Goal: Task Accomplishment & Management: Use online tool/utility

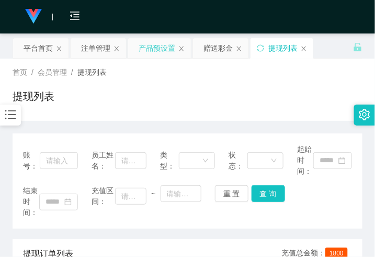
click at [158, 50] on div "产品预设置" at bounding box center [157, 48] width 37 height 20
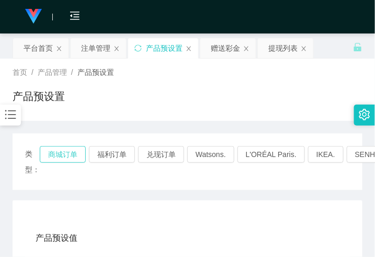
click at [59, 152] on button "商城订单" at bounding box center [63, 154] width 46 height 17
click at [56, 147] on button "商城订单" at bounding box center [63, 154] width 46 height 17
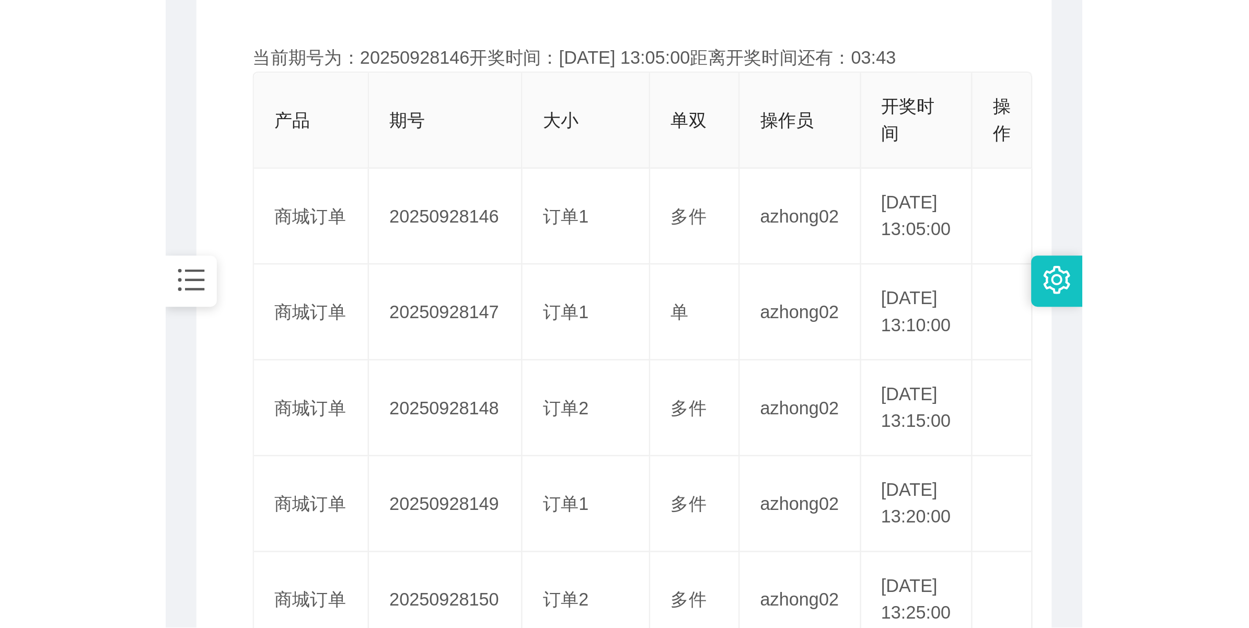
scroll to position [261, 0]
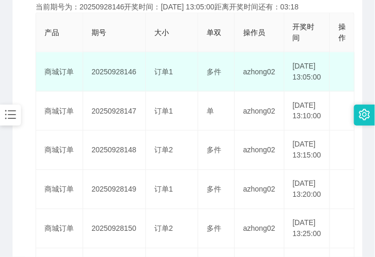
click at [126, 74] on td "20250928146" at bounding box center [114, 71] width 63 height 39
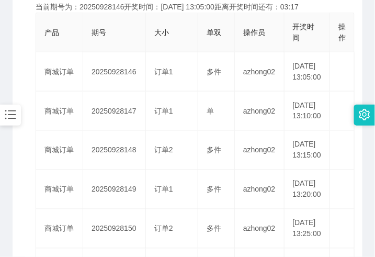
copy td "20250928146"
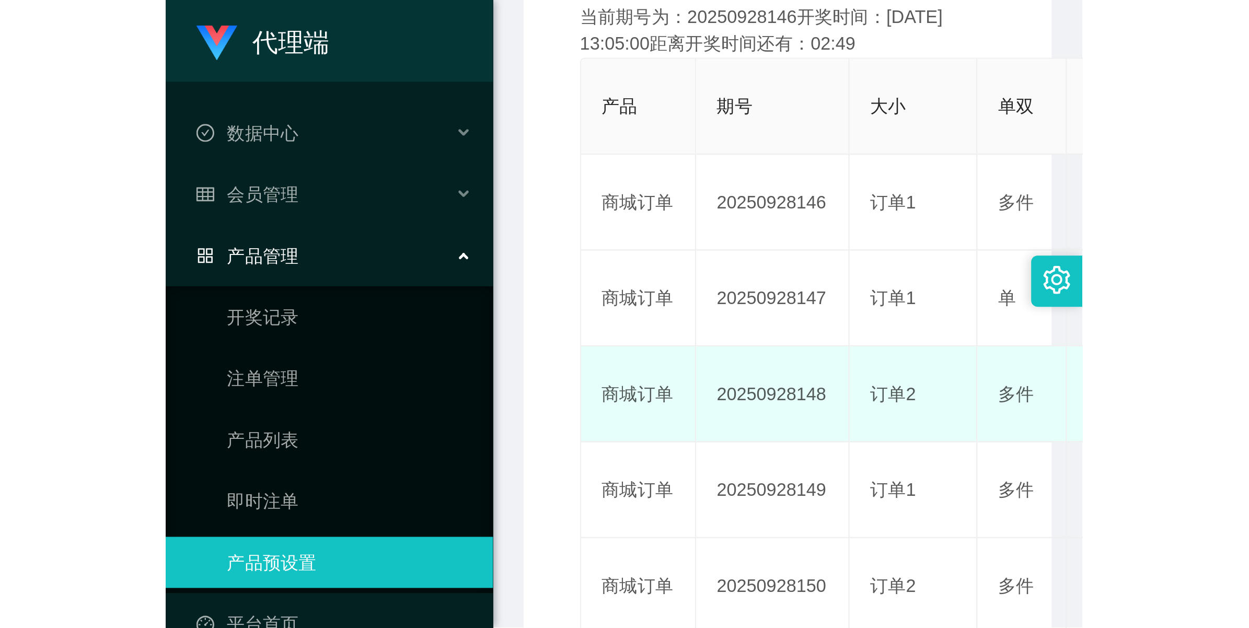
scroll to position [38, 0]
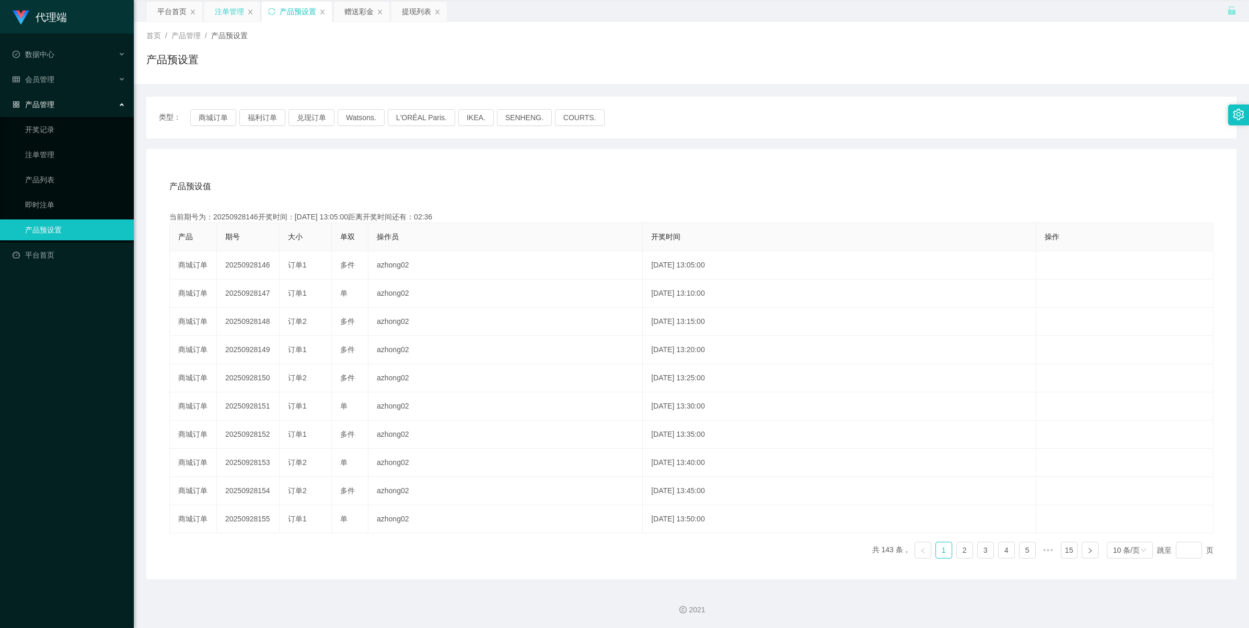
click at [223, 11] on div "注单管理" at bounding box center [229, 12] width 29 height 20
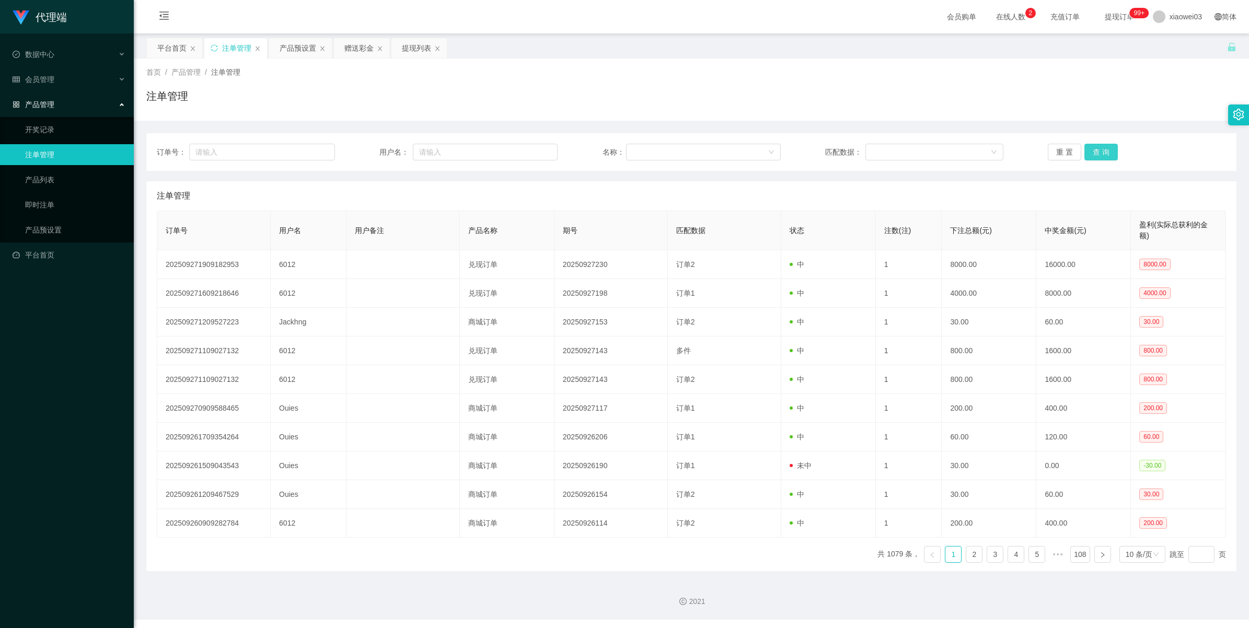
click at [374, 149] on button "查 询" at bounding box center [1101, 152] width 33 height 17
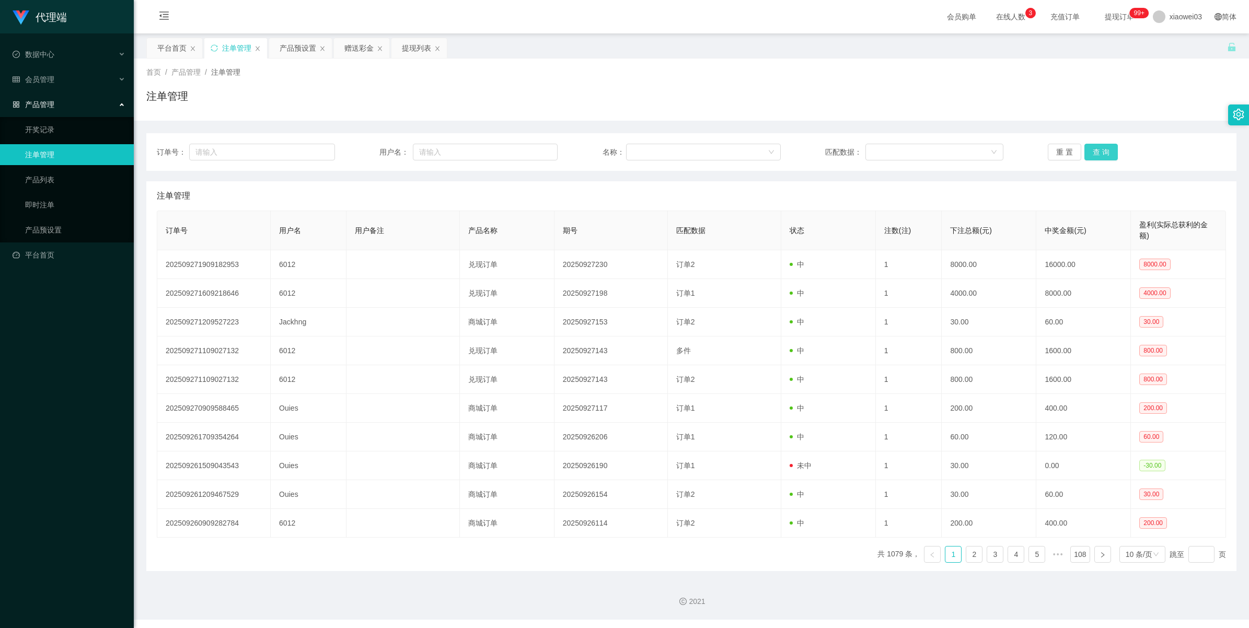
click at [374, 149] on button "查 询" at bounding box center [1101, 152] width 33 height 17
click at [374, 149] on button "查 询" at bounding box center [1107, 152] width 45 height 17
click at [374, 149] on button "查 询" at bounding box center [1101, 152] width 33 height 17
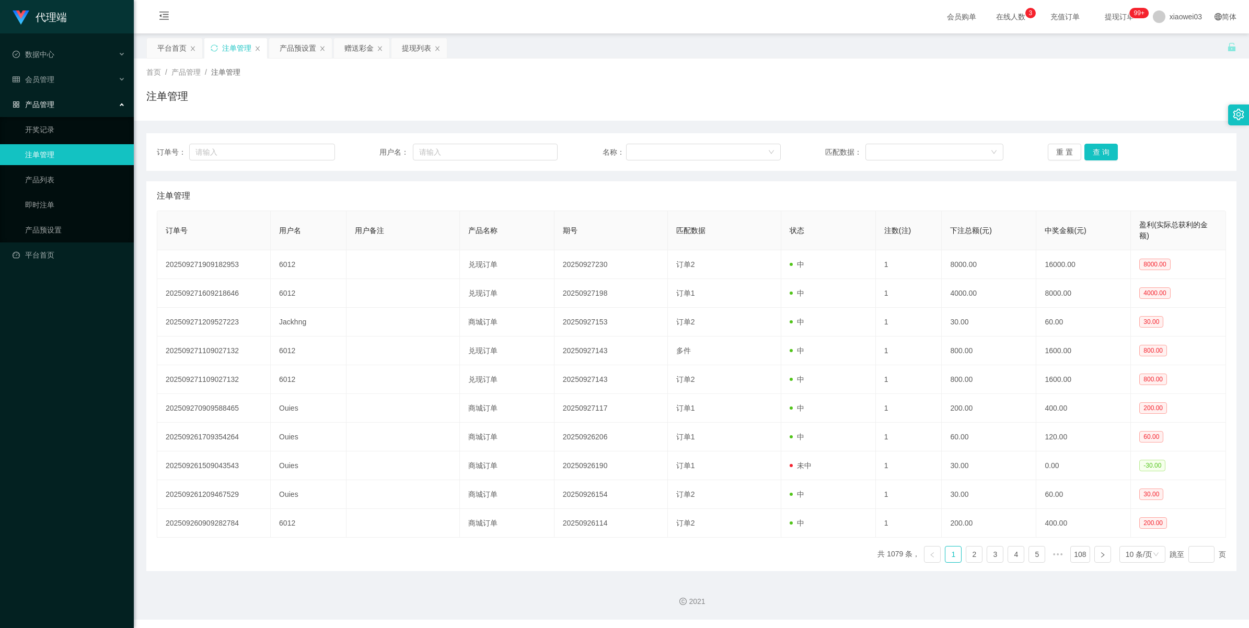
click at [374, 139] on div "订单号： 用户名： 名称： 匹配数据： 重 置 查 询" at bounding box center [691, 152] width 1090 height 38
click at [374, 156] on button "查 询" at bounding box center [1101, 152] width 33 height 17
click at [374, 153] on button "查 询" at bounding box center [1107, 152] width 45 height 17
click at [374, 152] on button "查 询" at bounding box center [1101, 152] width 33 height 17
click at [374, 154] on button "查 询" at bounding box center [1101, 152] width 33 height 17
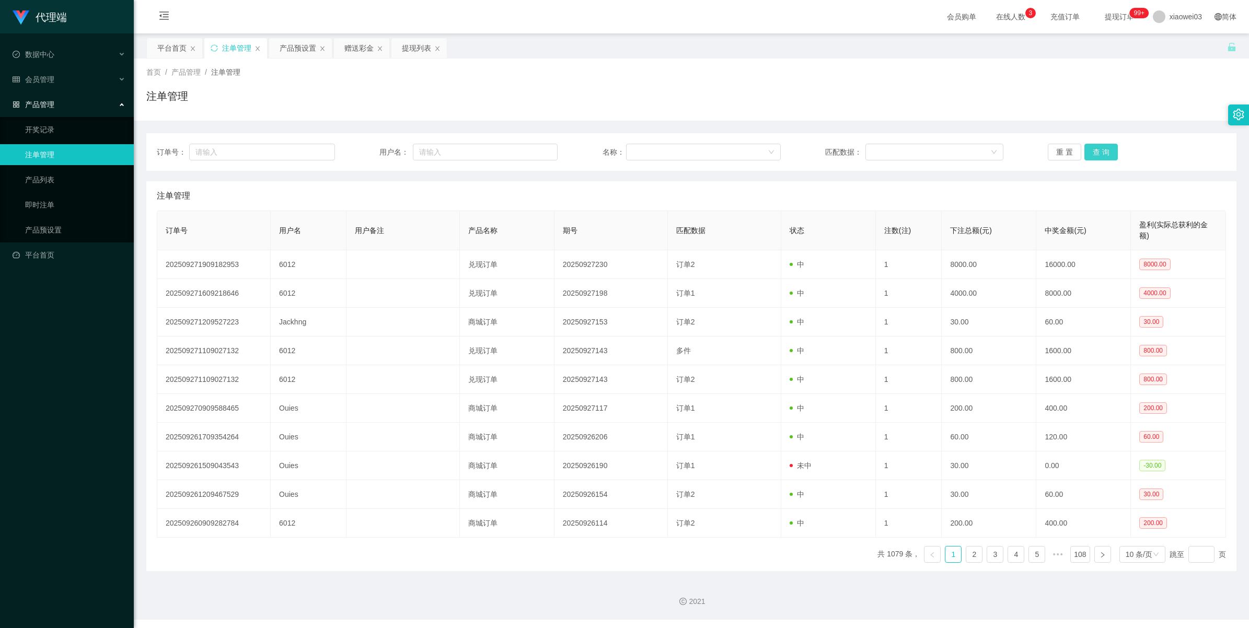
click at [374, 155] on button "查 询" at bounding box center [1101, 152] width 33 height 17
click at [374, 155] on button "查 询" at bounding box center [1107, 152] width 45 height 17
click at [374, 155] on div "重 置 查 询" at bounding box center [1137, 152] width 178 height 17
click at [374, 155] on button "查 询" at bounding box center [1107, 152] width 45 height 17
click at [374, 155] on div "重 置 查 询" at bounding box center [1137, 152] width 178 height 17
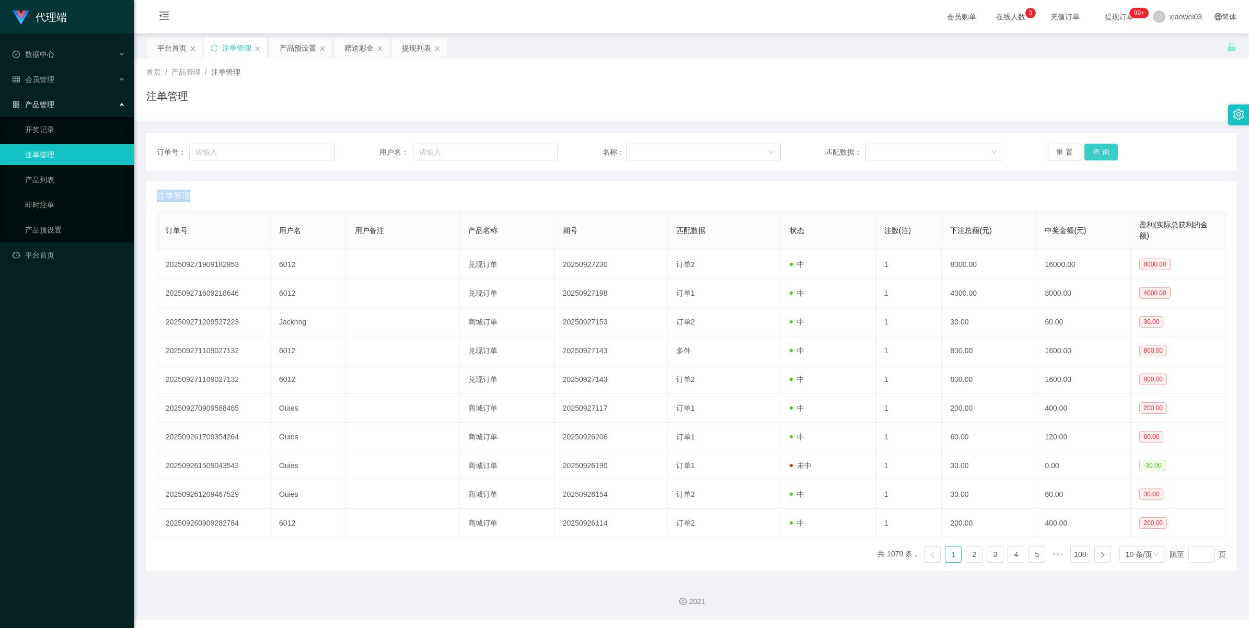
click at [374, 155] on button "查 询" at bounding box center [1101, 152] width 33 height 17
click at [374, 153] on button "查 询" at bounding box center [1101, 152] width 33 height 17
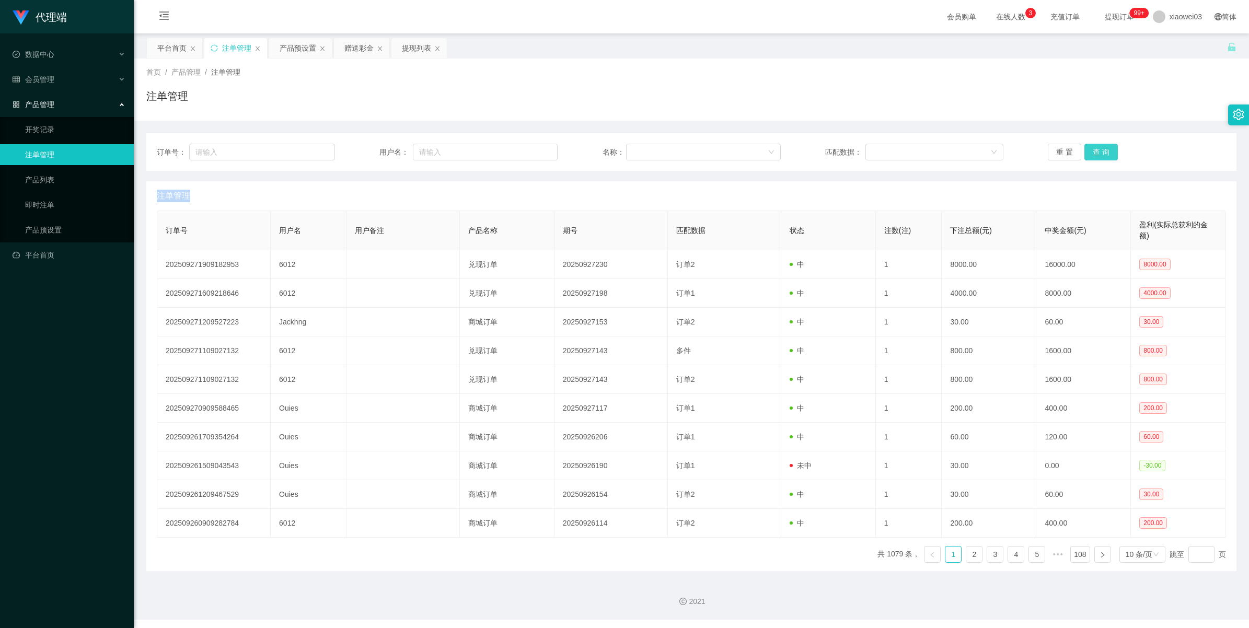
click at [374, 153] on button "查 询" at bounding box center [1101, 152] width 33 height 17
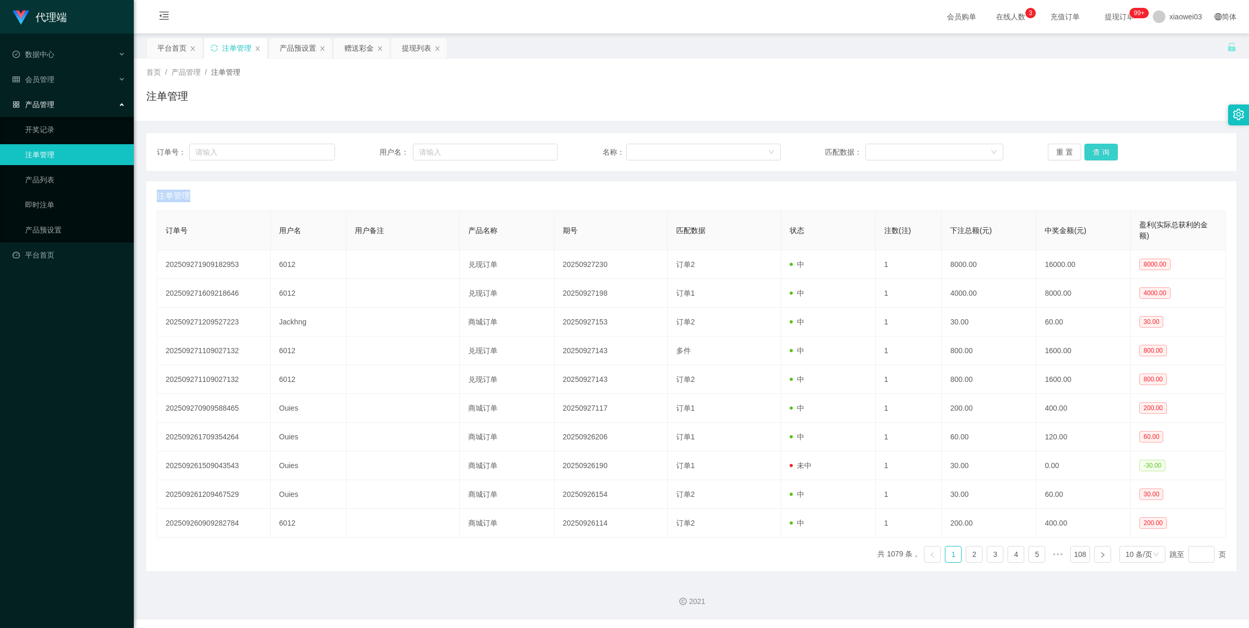
click at [374, 153] on button "查 询" at bounding box center [1101, 152] width 33 height 17
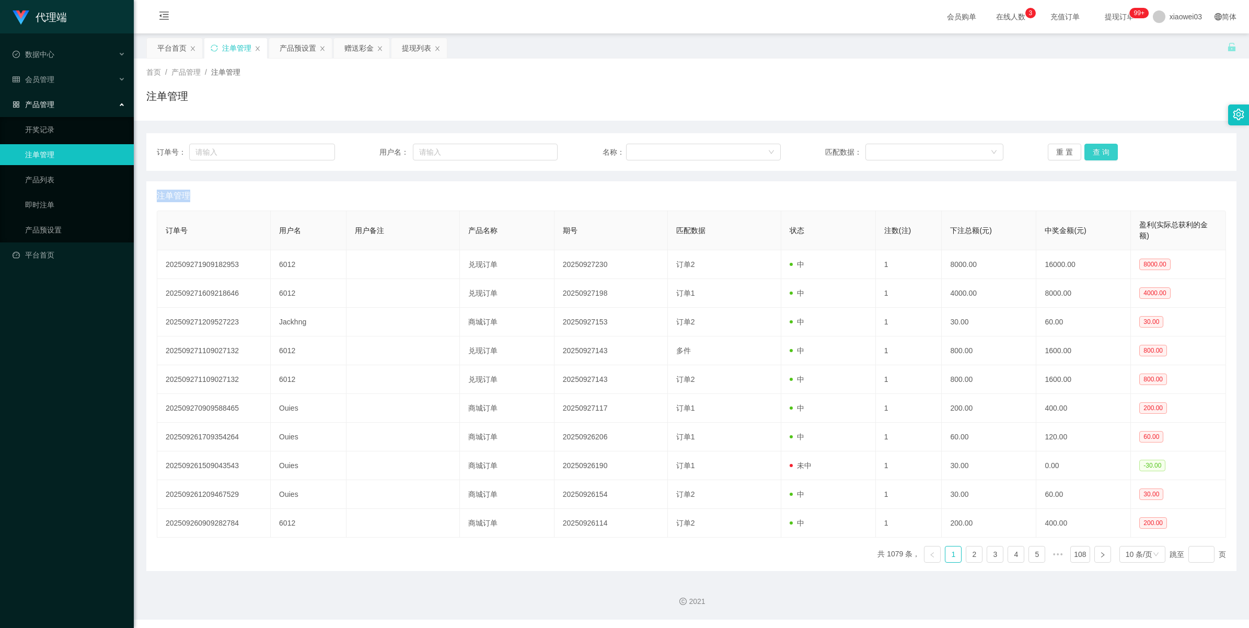
click at [374, 153] on button "查 询" at bounding box center [1101, 152] width 33 height 17
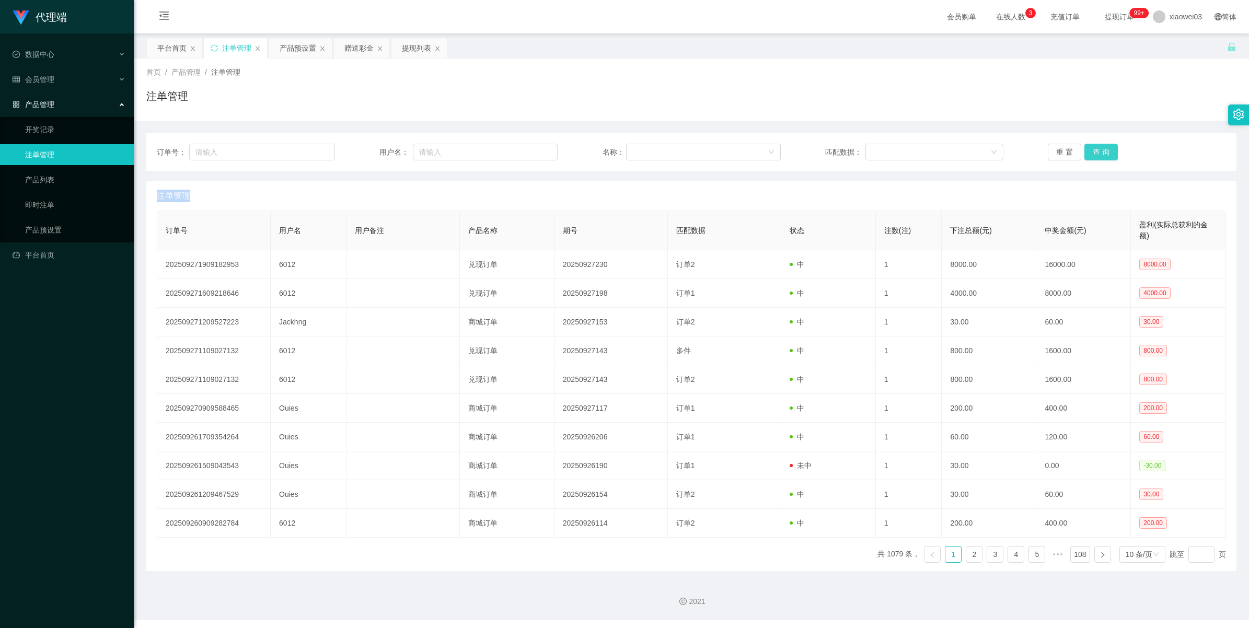
click at [374, 153] on button "查 询" at bounding box center [1101, 152] width 33 height 17
click at [374, 157] on button "查 询" at bounding box center [1101, 152] width 33 height 17
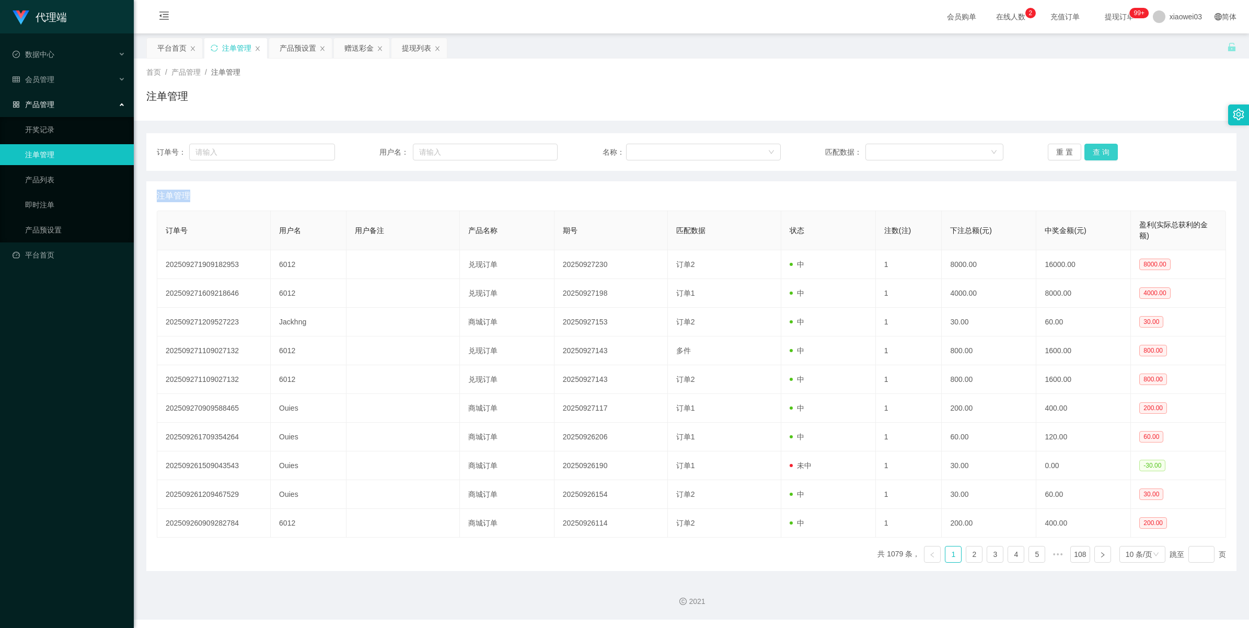
click at [374, 158] on button "查 询" at bounding box center [1101, 152] width 33 height 17
click at [374, 153] on button "查 询" at bounding box center [1101, 152] width 33 height 17
click at [374, 154] on button "查 询" at bounding box center [1101, 152] width 33 height 17
click at [374, 154] on button "查 询" at bounding box center [1107, 152] width 45 height 17
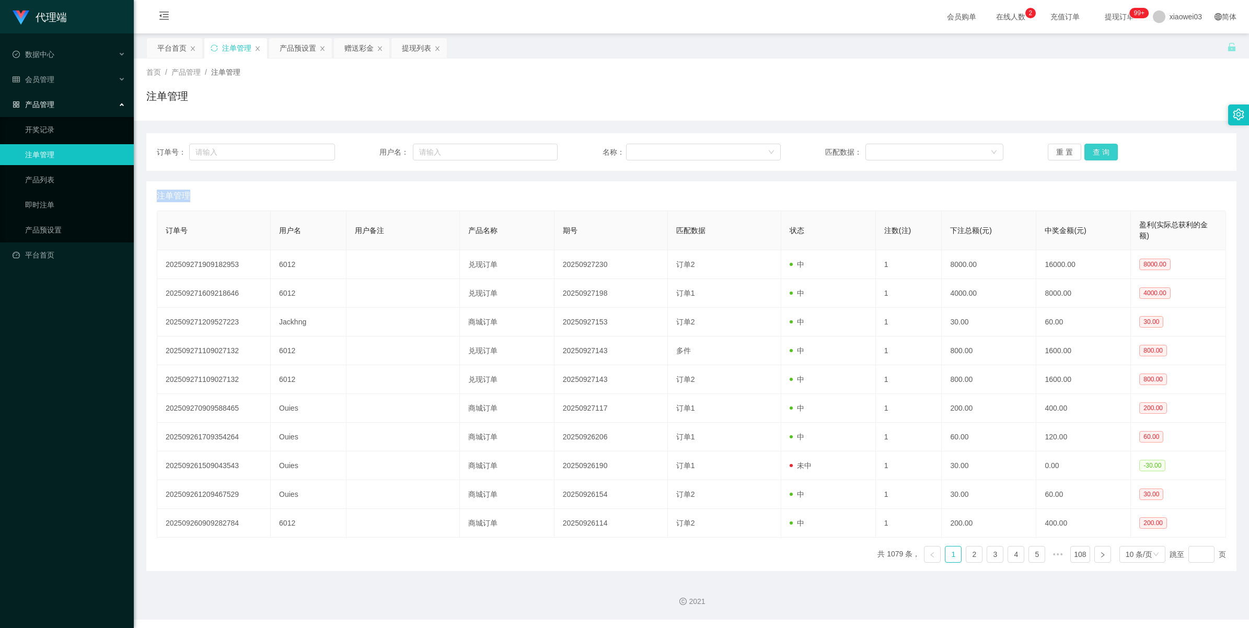
click at [374, 154] on button "查 询" at bounding box center [1101, 152] width 33 height 17
drag, startPoint x: 1107, startPoint y: 154, endPoint x: 1092, endPoint y: 148, distance: 15.4
click at [374, 154] on button "查 询" at bounding box center [1101, 152] width 33 height 17
click at [298, 50] on div "产品预设置" at bounding box center [298, 48] width 37 height 20
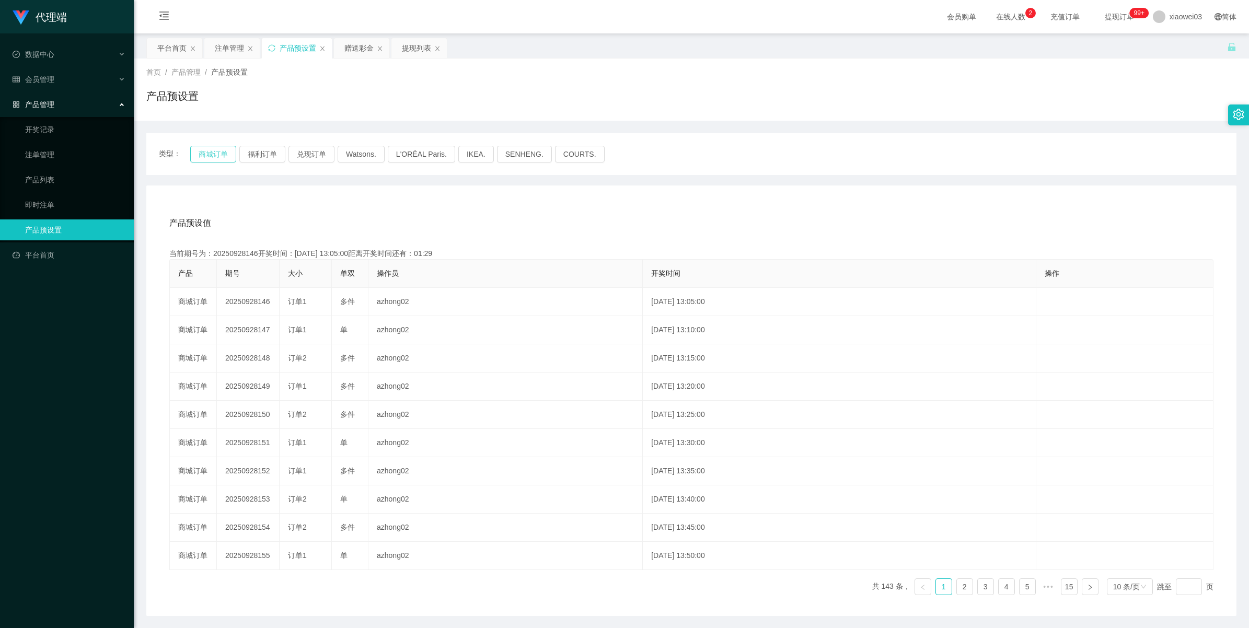
click at [200, 153] on button "商城订单" at bounding box center [213, 154] width 46 height 17
click at [221, 51] on div "注单管理" at bounding box center [229, 48] width 29 height 20
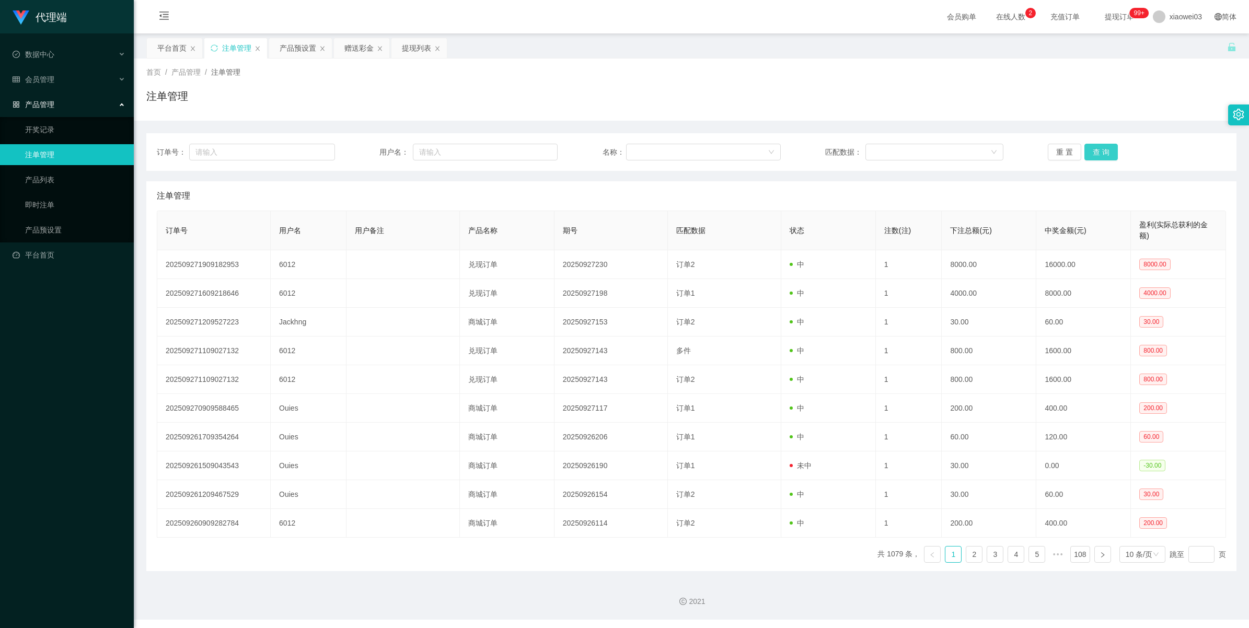
click at [374, 151] on button "查 询" at bounding box center [1101, 152] width 33 height 17
click at [374, 155] on button "查 询" at bounding box center [1101, 152] width 33 height 17
click at [374, 152] on button "查 询" at bounding box center [1101, 152] width 33 height 17
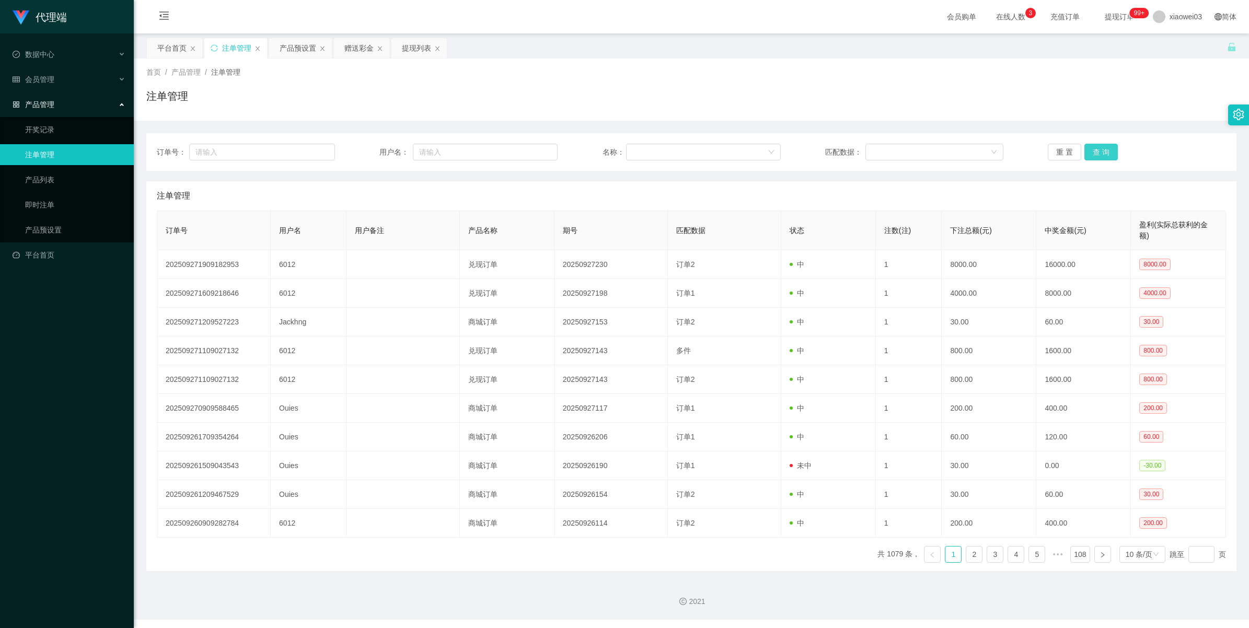
click at [374, 152] on button "查 询" at bounding box center [1101, 152] width 33 height 17
click at [374, 151] on button "查 询" at bounding box center [1101, 152] width 33 height 17
click at [374, 151] on div "重 置 查 询" at bounding box center [1137, 152] width 178 height 17
click at [374, 151] on button "查 询" at bounding box center [1107, 152] width 45 height 17
click at [374, 151] on div "重 置 查 询" at bounding box center [1137, 152] width 178 height 17
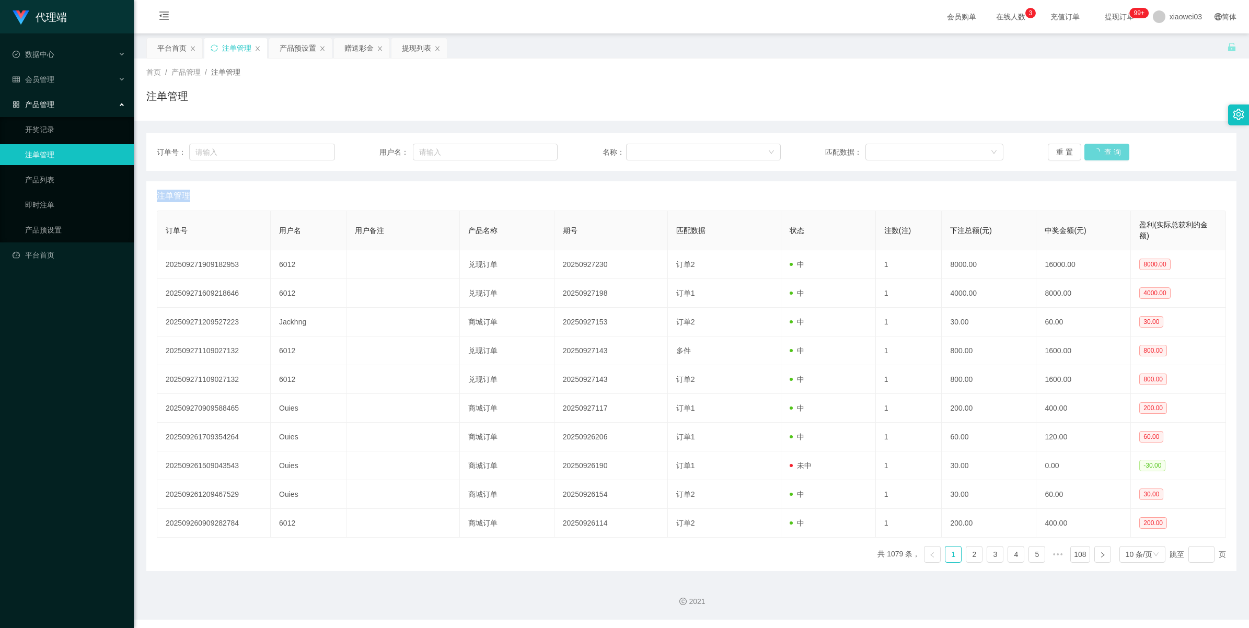
click at [374, 151] on div "重 置 查 询" at bounding box center [1137, 152] width 178 height 17
click at [374, 151] on button "查 询" at bounding box center [1101, 152] width 33 height 17
click at [374, 151] on div "重 置 查 询" at bounding box center [1137, 152] width 178 height 17
click at [374, 144] on button "查 询" at bounding box center [1101, 152] width 33 height 17
